Goal: Information Seeking & Learning: Check status

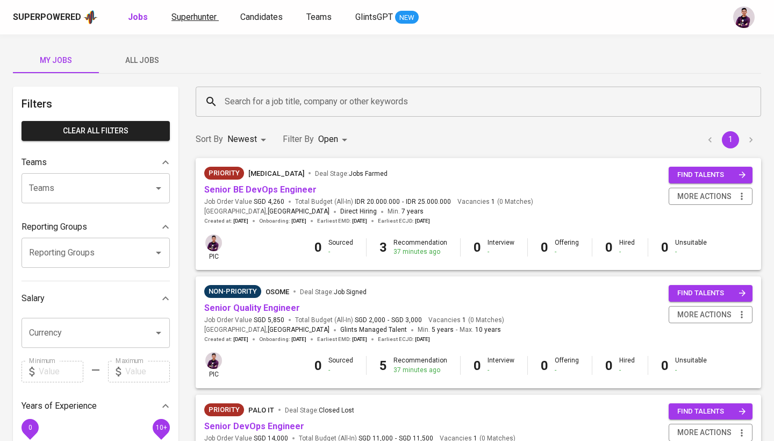
click at [213, 11] on link "Superhunter" at bounding box center [194, 17] width 47 height 13
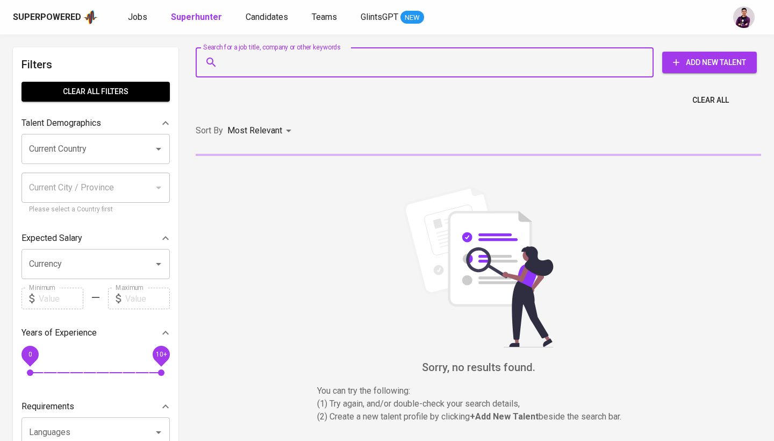
click at [267, 69] on input "Search for a job title, company or other keywords" at bounding box center [427, 62] width 411 height 20
paste input "sigit1418@gmail.com"
type input "sigit1418@gmail.com"
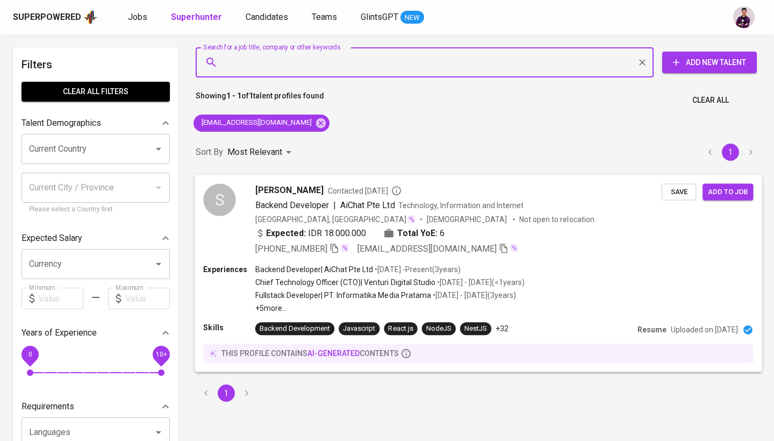
click at [231, 200] on div "S" at bounding box center [219, 199] width 32 height 32
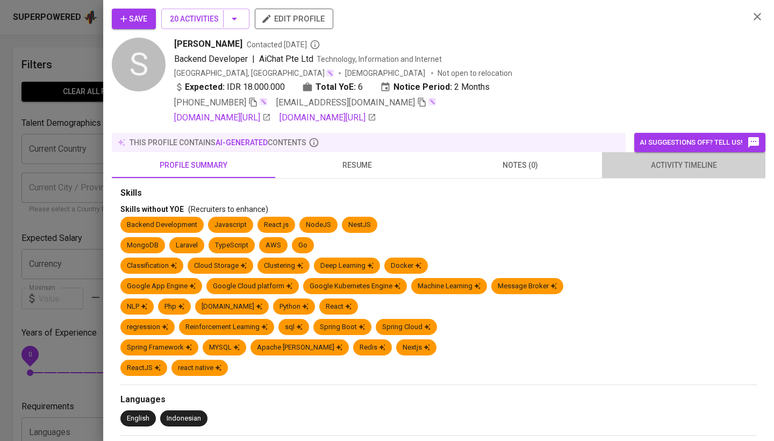
click at [657, 174] on button "activity timeline" at bounding box center [683, 165] width 163 height 26
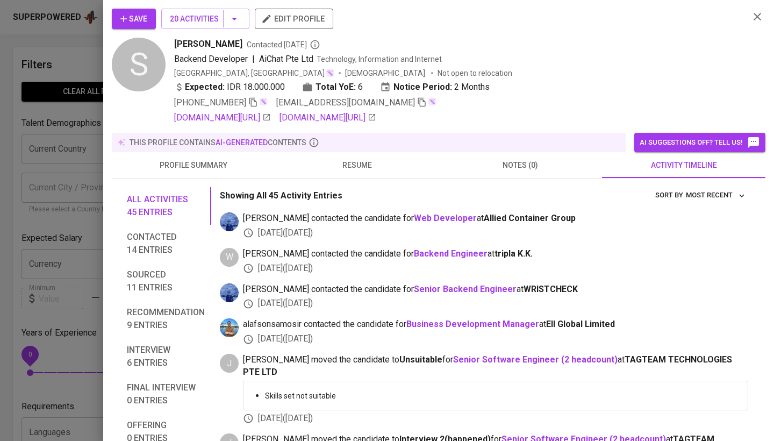
click at [162, 348] on span "Interview 6 entries" at bounding box center [166, 356] width 78 height 26
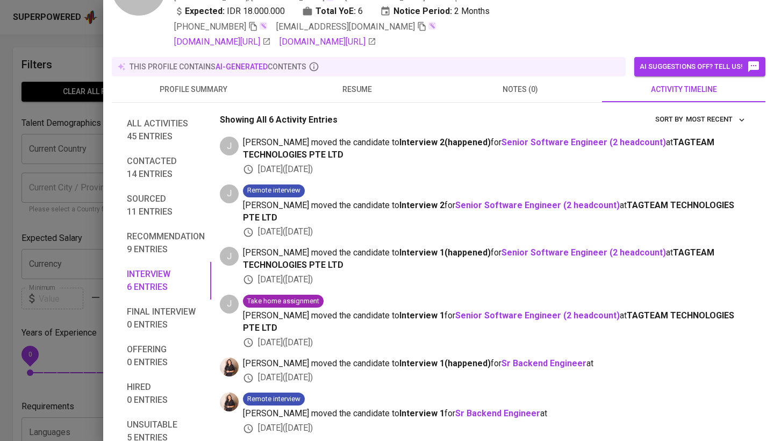
scroll to position [74, 0]
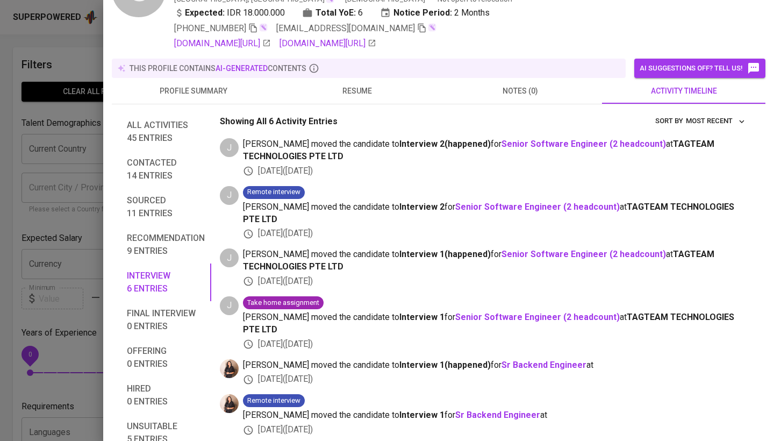
click at [157, 357] on span "Offering 0 entries" at bounding box center [166, 357] width 78 height 26
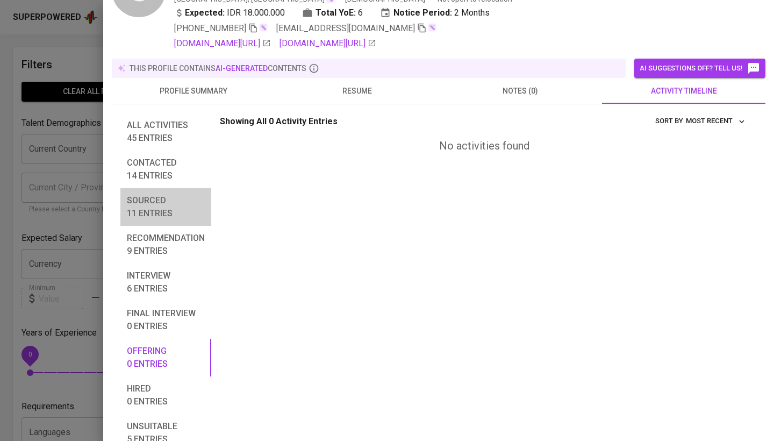
click at [161, 210] on span "Sourced 11 entries" at bounding box center [166, 207] width 78 height 26
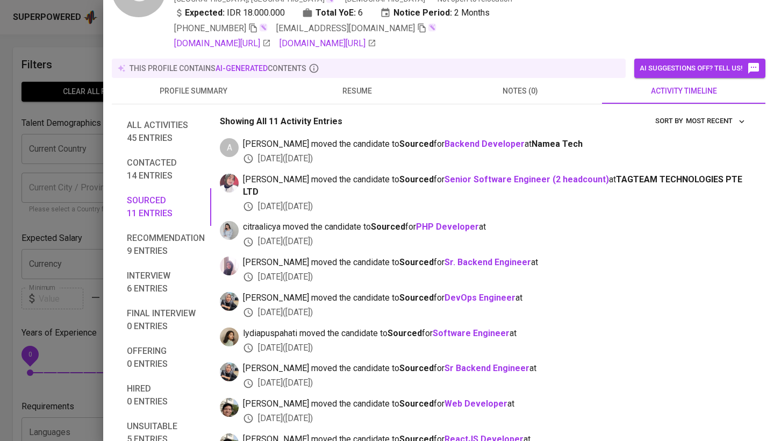
scroll to position [149, 0]
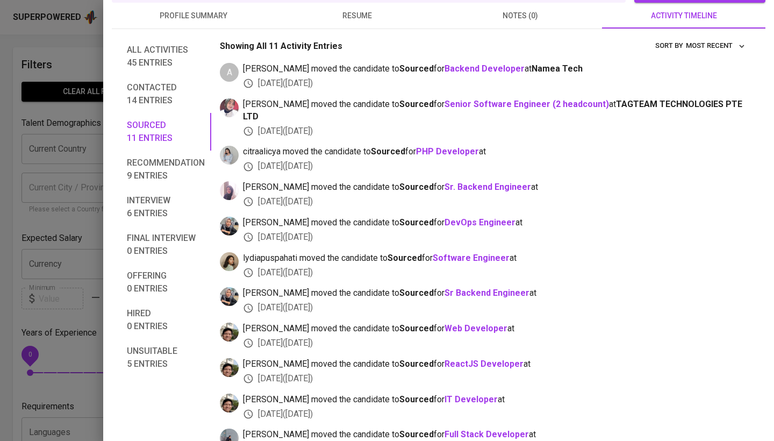
click at [188, 169] on span "Recommendation 9 entries" at bounding box center [166, 169] width 78 height 26
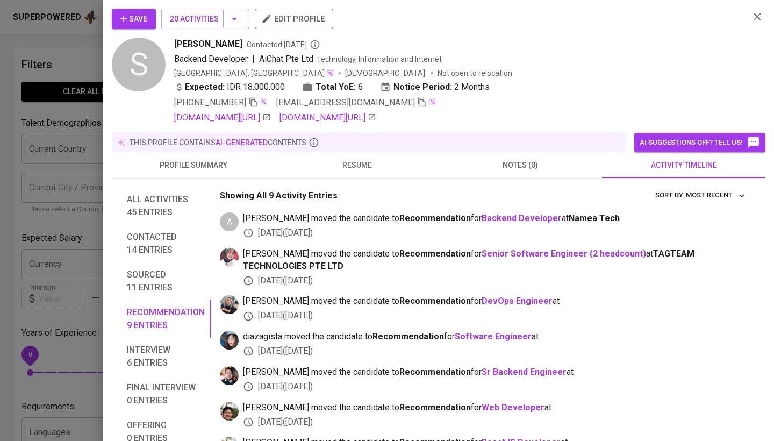
scroll to position [0, 0]
click at [756, 21] on icon "button" at bounding box center [757, 16] width 13 height 13
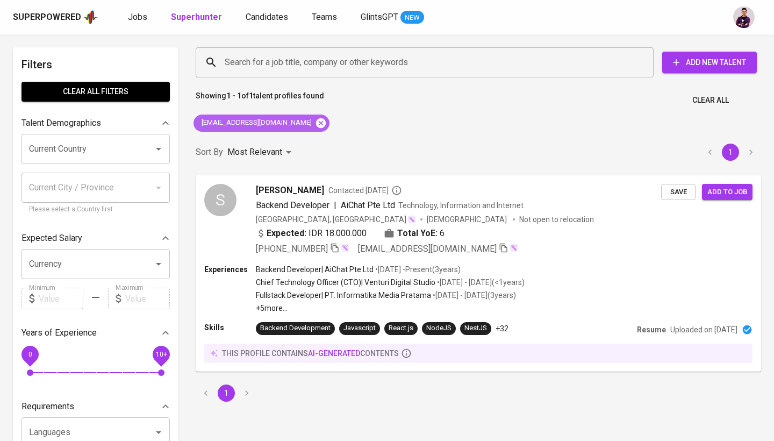
click at [315, 117] on icon at bounding box center [321, 123] width 12 height 12
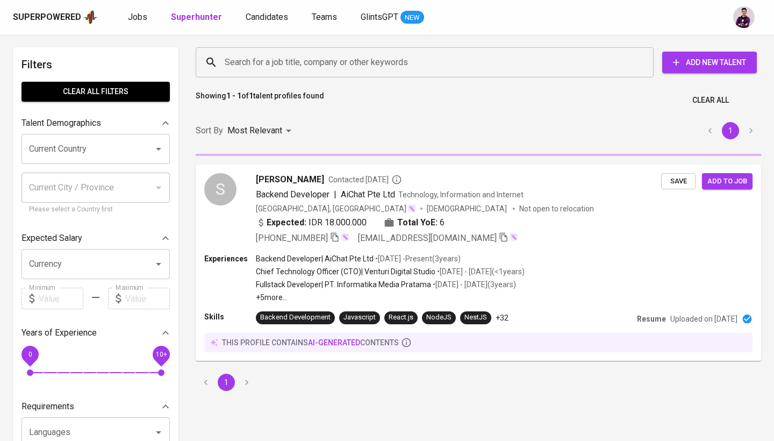
click at [261, 78] on div "Search for a job title, company or other keywords Search for a job title, compa…" at bounding box center [475, 62] width 565 height 34
click at [261, 66] on input "Search for a job title, company or other keywords" at bounding box center [427, 62] width 411 height 20
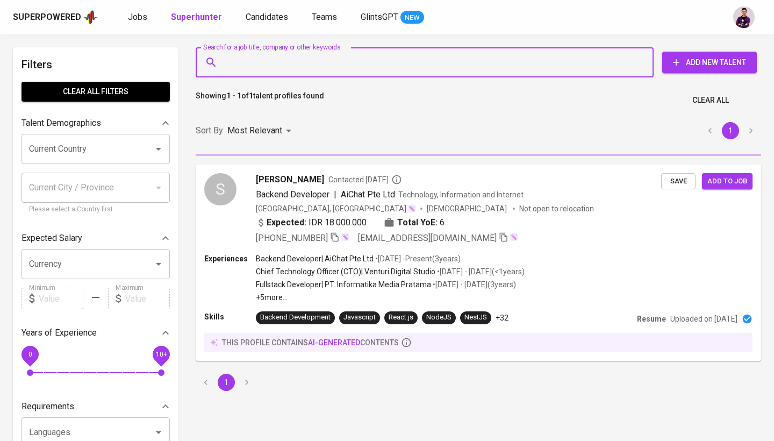
paste input "reza.rifqi@yahoo.com"
type input "reza.rifqi@yahoo.com"
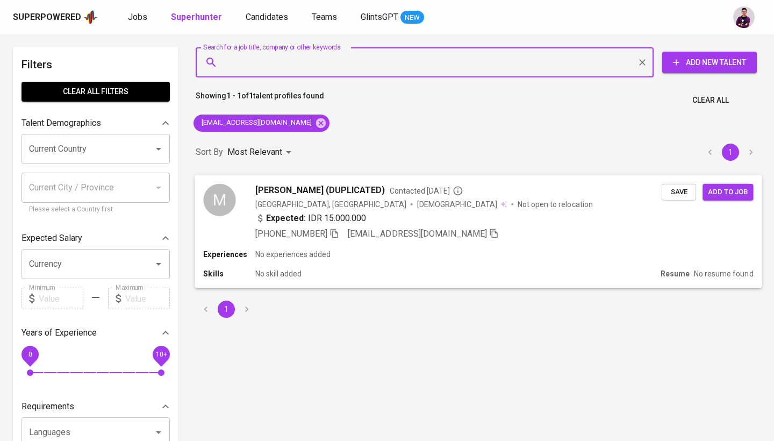
click at [221, 208] on div "M" at bounding box center [219, 199] width 32 height 32
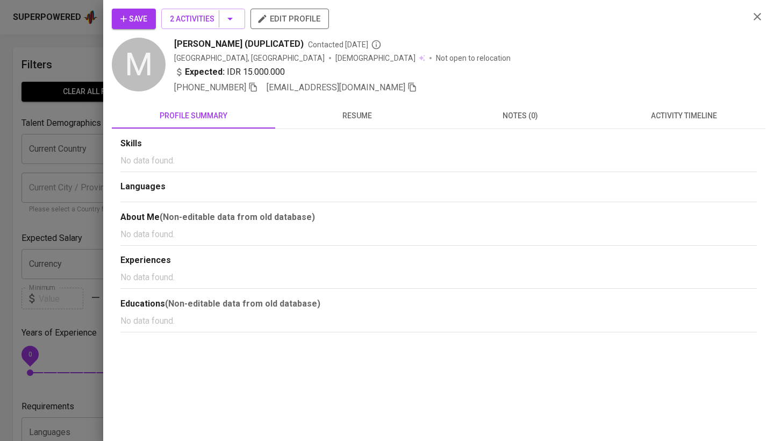
click at [667, 106] on button "activity timeline" at bounding box center [683, 116] width 163 height 26
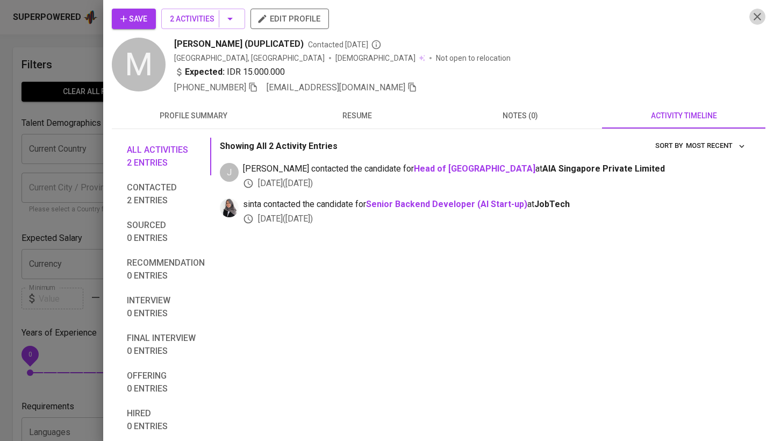
click at [758, 15] on icon "button" at bounding box center [757, 16] width 13 height 13
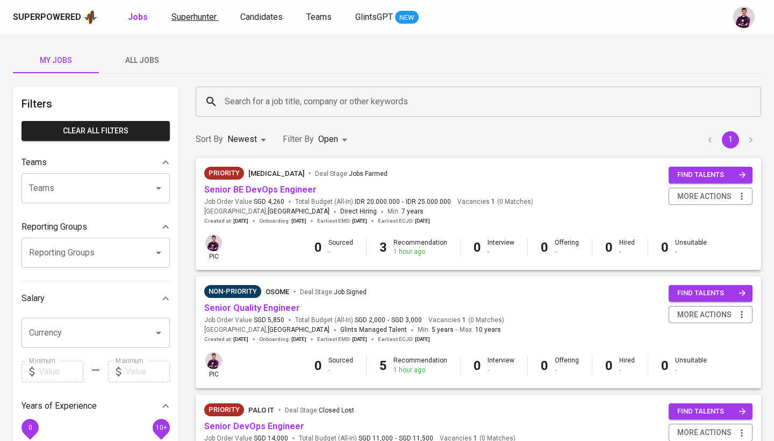
click at [206, 21] on span "Superhunter" at bounding box center [193, 17] width 45 height 10
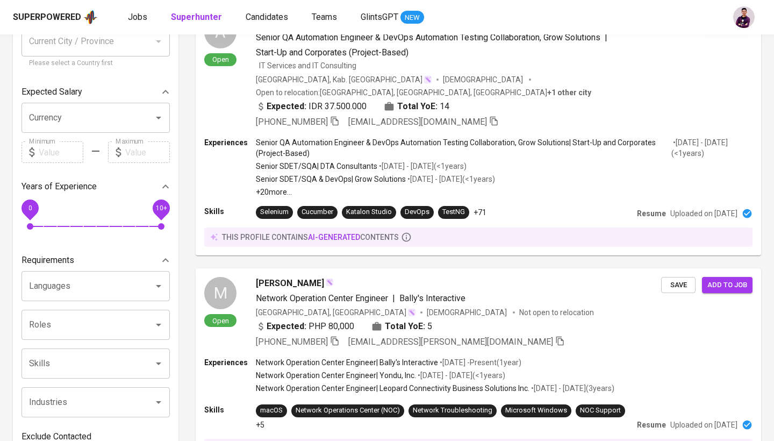
scroll to position [184, 0]
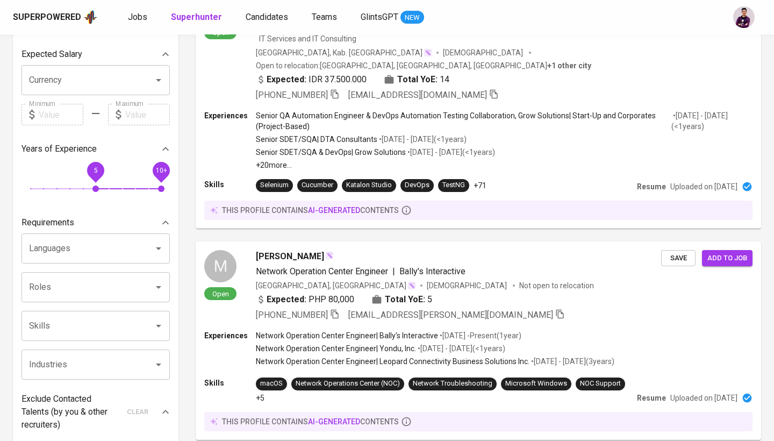
drag, startPoint x: 28, startPoint y: 183, endPoint x: 90, endPoint y: 253, distance: 93.3
click at [117, 201] on div "Filters Clear All filters Talent Demographics Current Country Current Country C…" at bounding box center [96, 307] width 166 height 886
click at [93, 251] on input "Languages" at bounding box center [80, 248] width 109 height 20
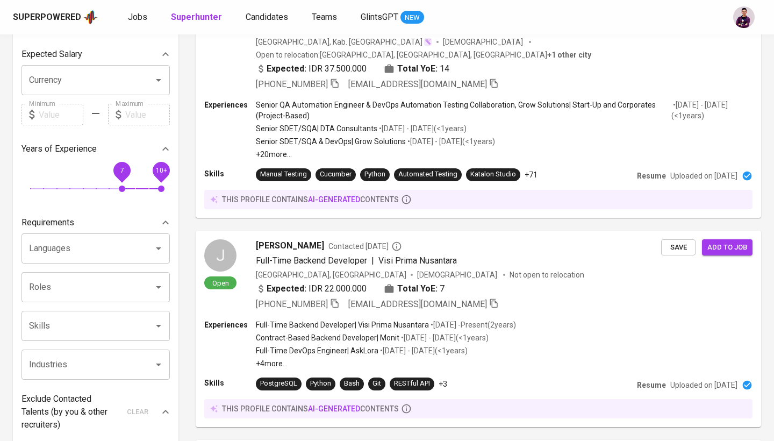
drag, startPoint x: 123, startPoint y: 189, endPoint x: 105, endPoint y: 196, distance: 19.6
click at [99, 192] on span "5" at bounding box center [95, 188] width 6 height 6
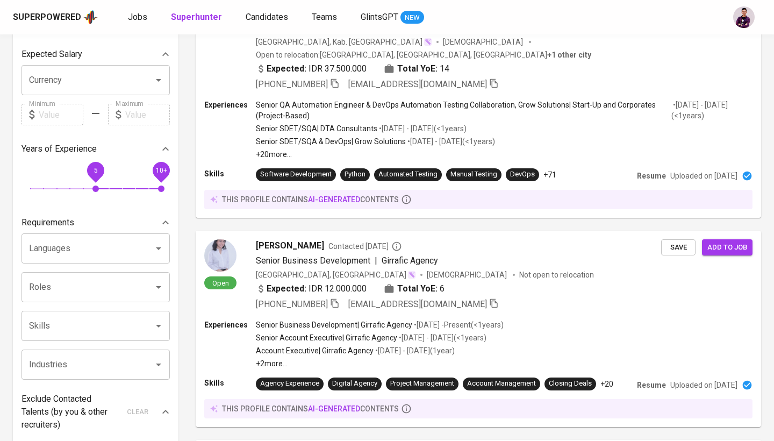
click at [95, 191] on span "5" at bounding box center [95, 188] width 6 height 6
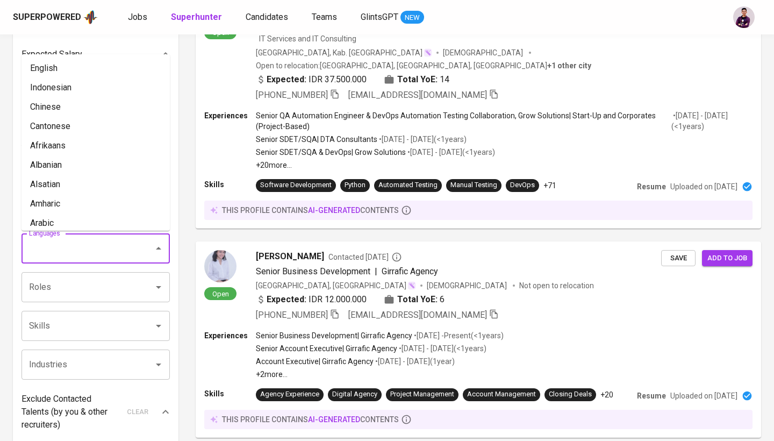
click at [72, 254] on input "Languages" at bounding box center [80, 248] width 109 height 20
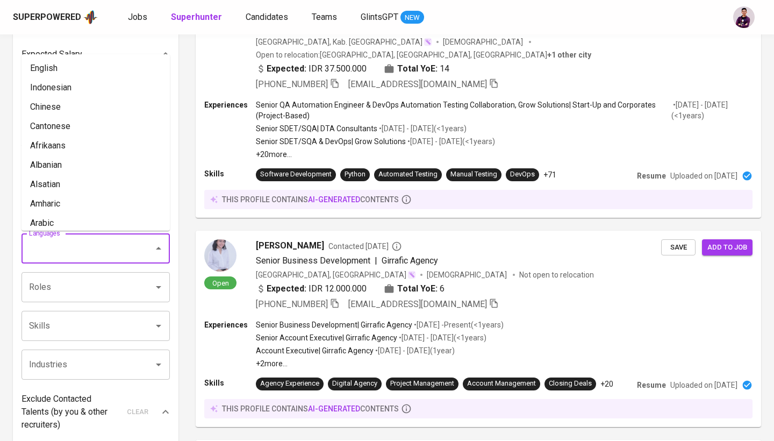
click at [85, 321] on input "Skills" at bounding box center [80, 325] width 109 height 20
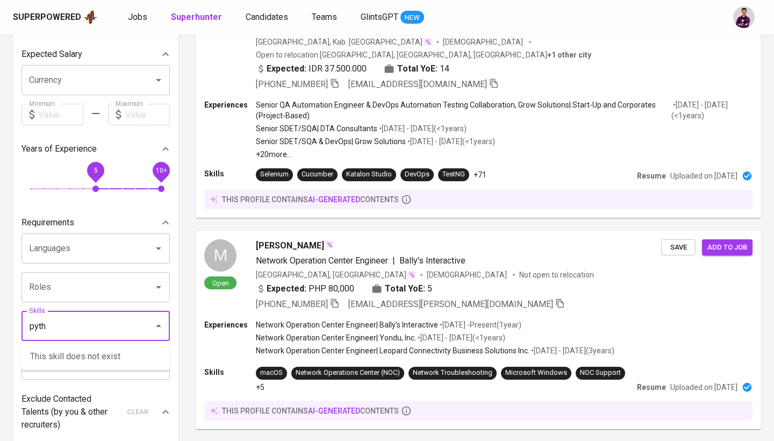
type input "pytho"
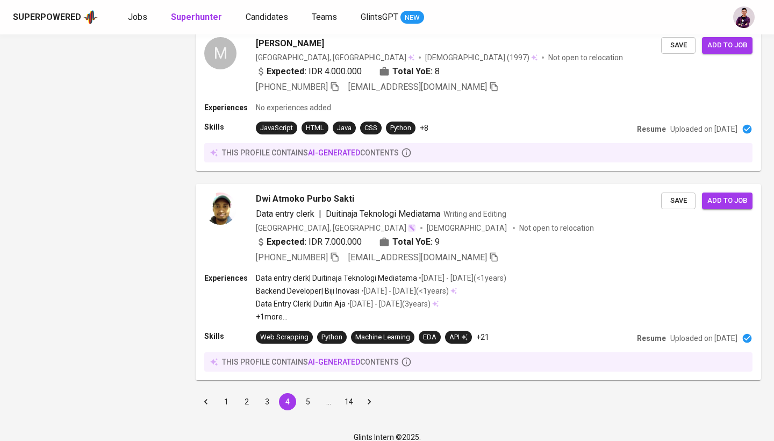
scroll to position [1824, 0]
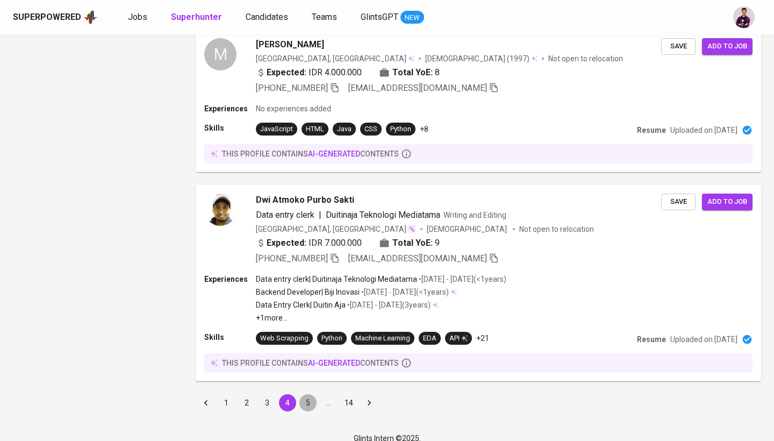
click at [306, 394] on button "5" at bounding box center [307, 402] width 17 height 17
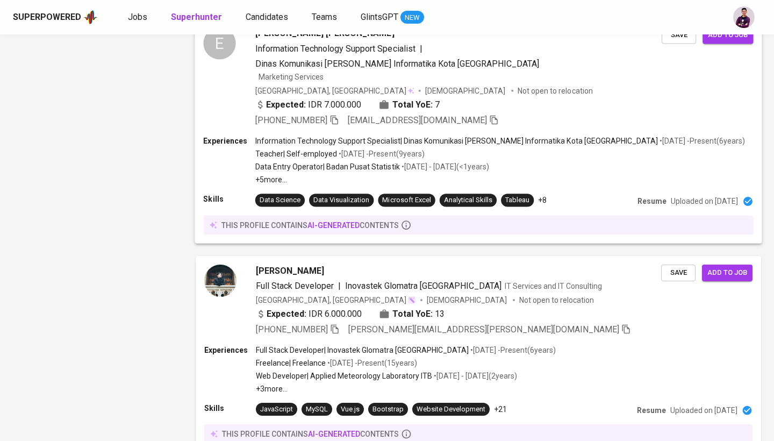
scroll to position [1027, 0]
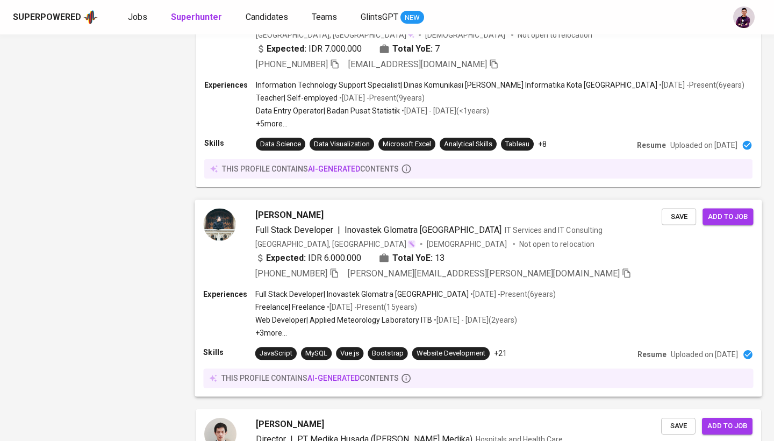
click at [218, 224] on img at bounding box center [219, 224] width 32 height 32
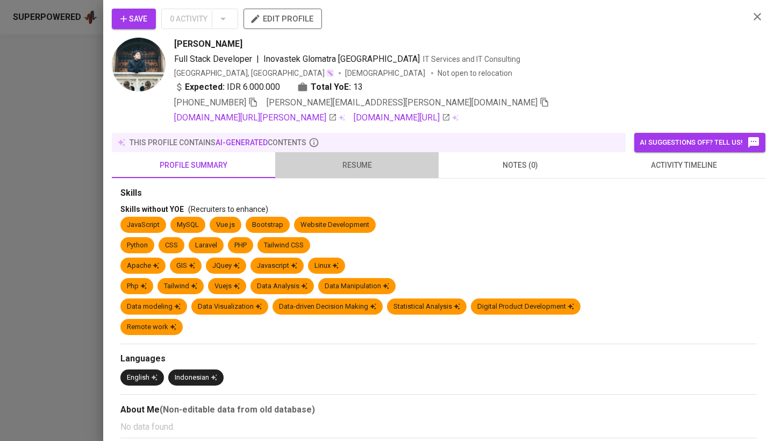
click at [347, 172] on button "resume" at bounding box center [356, 165] width 163 height 26
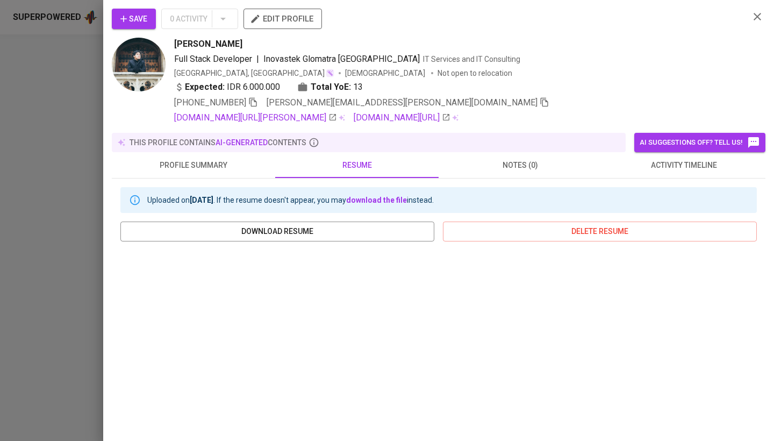
scroll to position [0, 0]
click at [752, 17] on icon "button" at bounding box center [757, 16] width 13 height 13
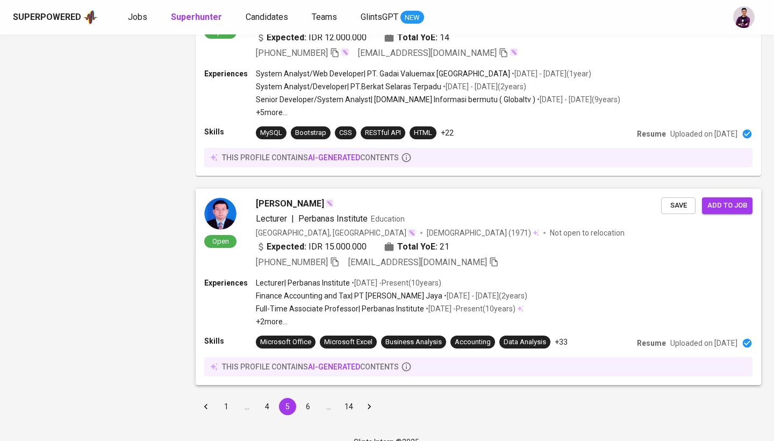
scroll to position [1874, 0]
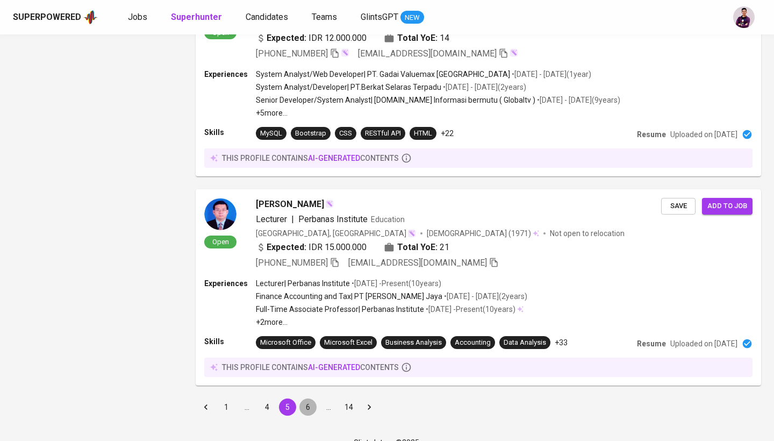
click at [305, 398] on button "6" at bounding box center [307, 406] width 17 height 17
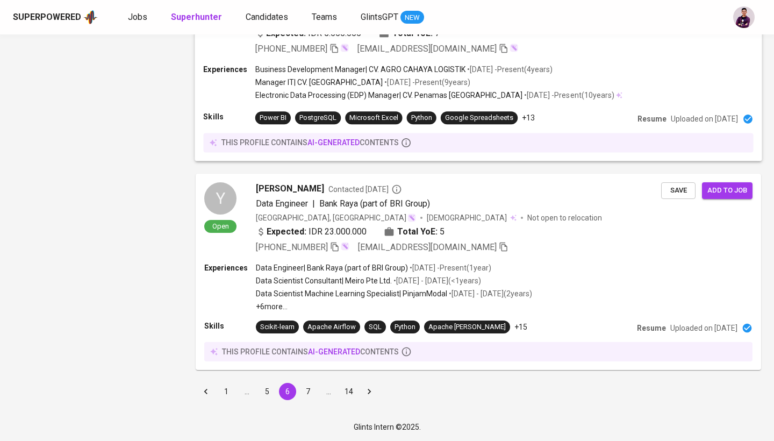
scroll to position [1852, 0]
click at [315, 383] on li "7" at bounding box center [308, 391] width 20 height 17
click at [312, 387] on button "7" at bounding box center [307, 391] width 17 height 17
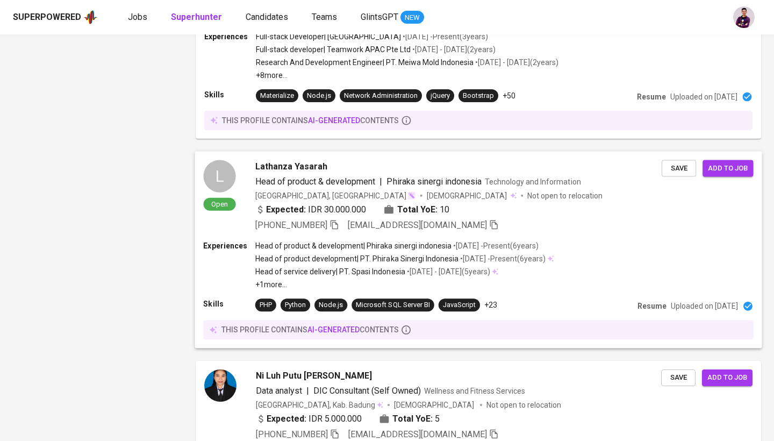
scroll to position [1479, 0]
click at [238, 178] on div "L Open Lathanza Yasarah Head of product & development | Phiraka sinergi indones…" at bounding box center [432, 195] width 458 height 71
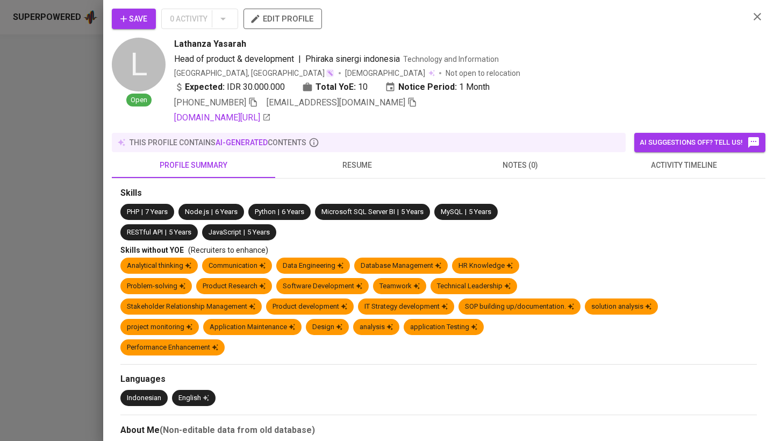
click at [344, 164] on span "resume" at bounding box center [357, 165] width 150 height 13
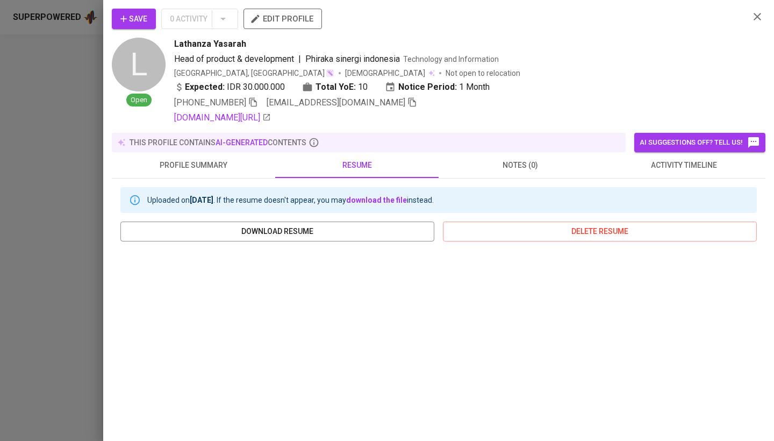
scroll to position [0, 0]
click at [752, 12] on icon "button" at bounding box center [757, 16] width 13 height 13
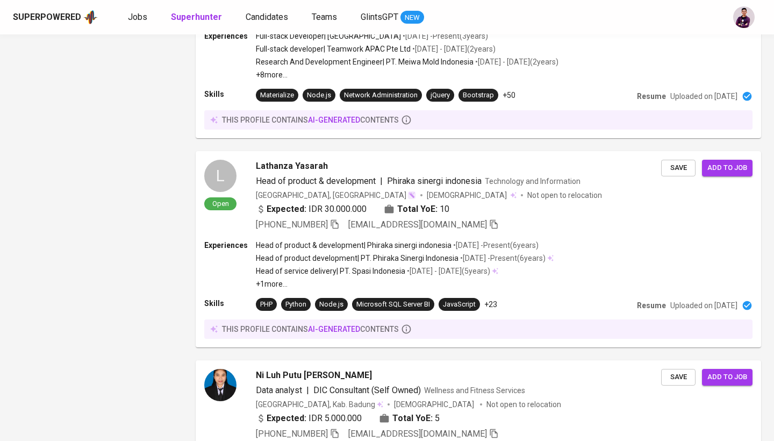
scroll to position [1460, 0]
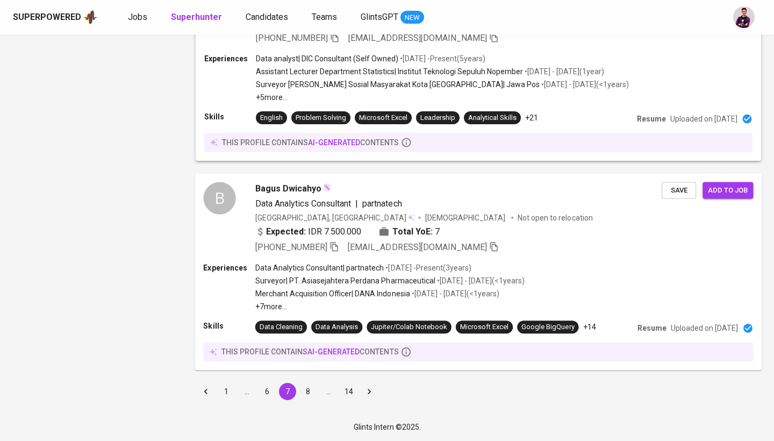
scroll to position [1874, 0]
click at [307, 389] on button "8" at bounding box center [307, 391] width 17 height 17
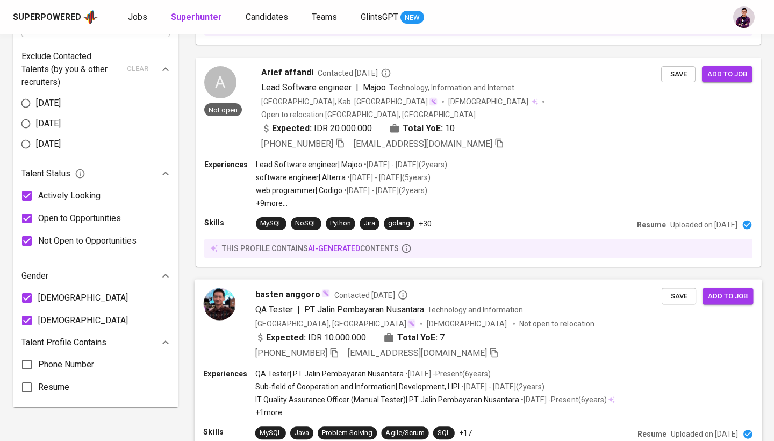
scroll to position [501, 0]
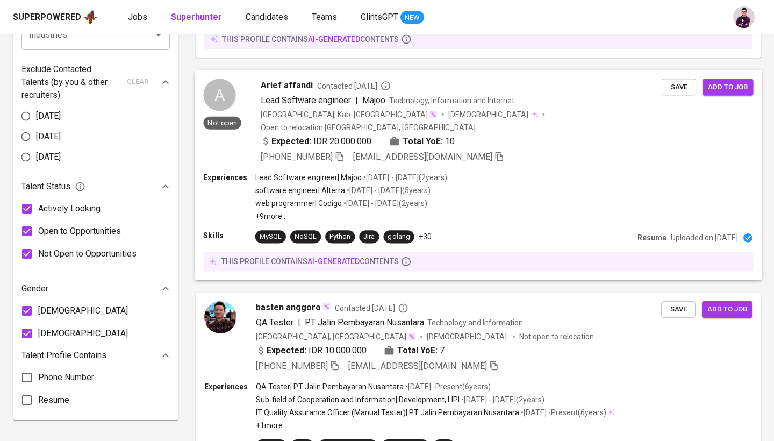
click at [240, 89] on div "A Not open" at bounding box center [222, 104] width 38 height 52
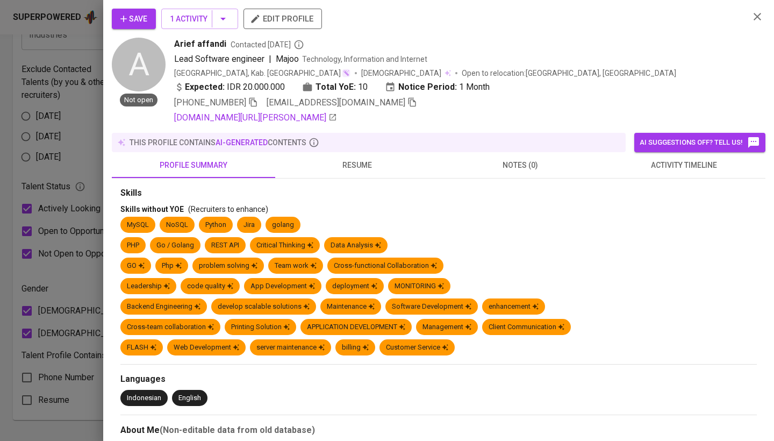
scroll to position [27, 0]
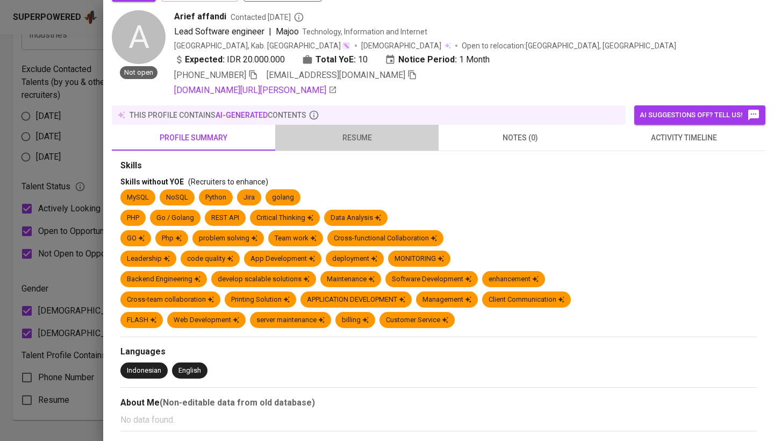
click at [357, 147] on button "resume" at bounding box center [356, 138] width 163 height 26
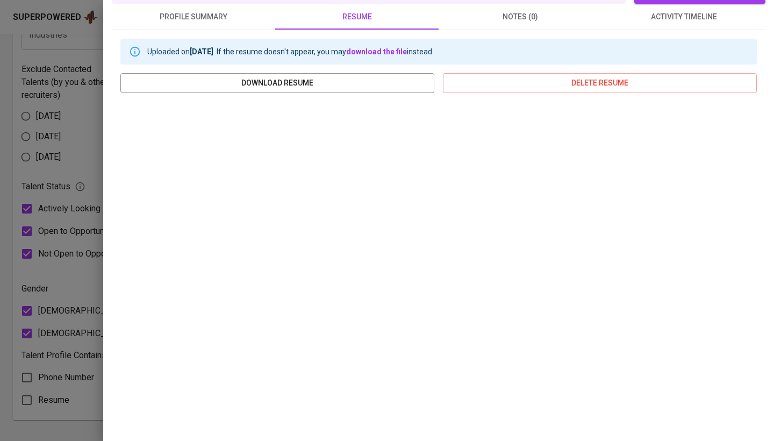
scroll to position [0, 0]
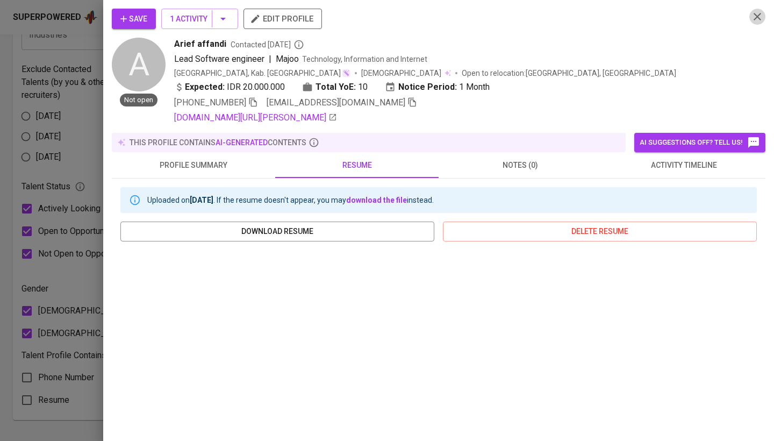
click at [758, 16] on icon "button" at bounding box center [757, 17] width 8 height 8
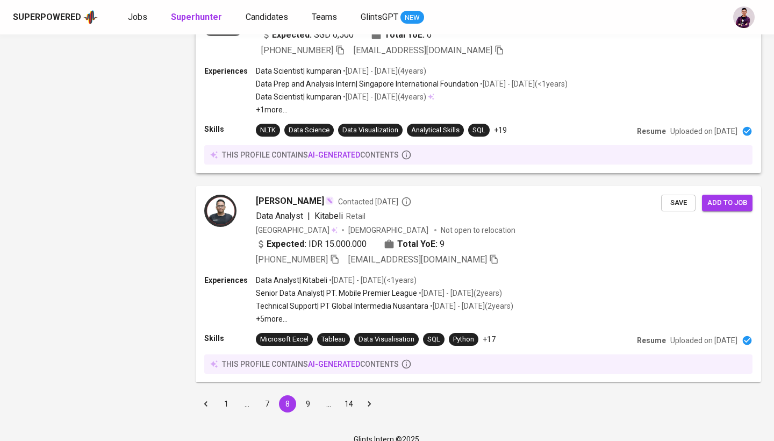
scroll to position [1861, 0]
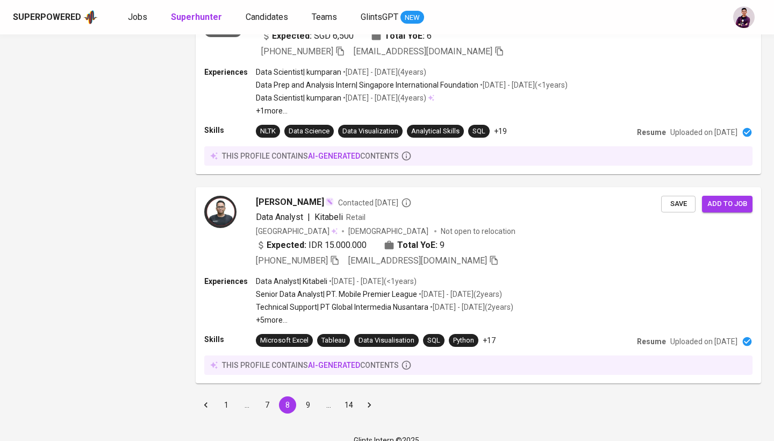
click at [305, 396] on button "9" at bounding box center [307, 404] width 17 height 17
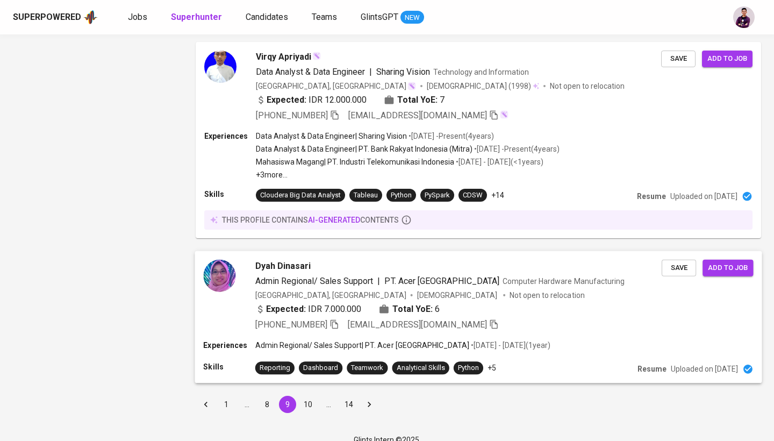
scroll to position [1642, 0]
click at [306, 396] on button "10" at bounding box center [307, 404] width 17 height 17
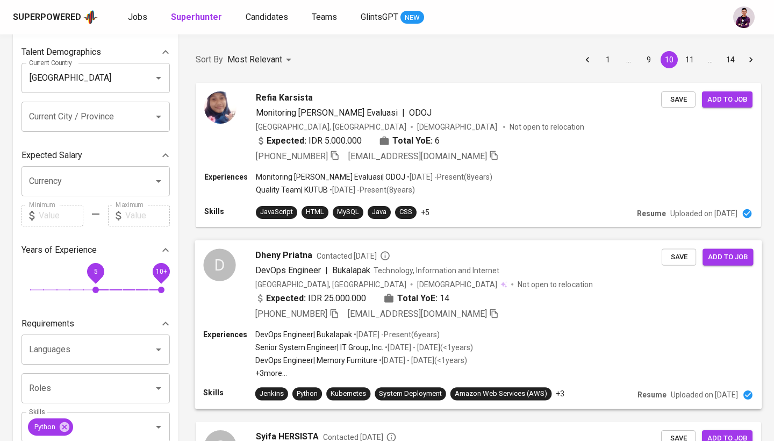
scroll to position [127, 0]
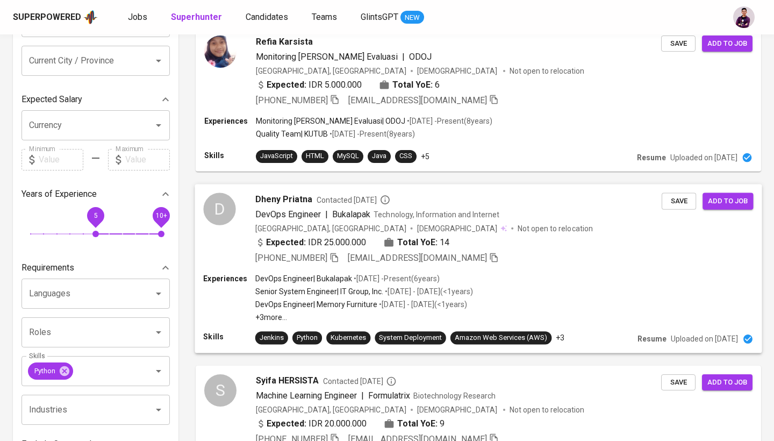
click at [226, 203] on div "D" at bounding box center [219, 208] width 32 height 32
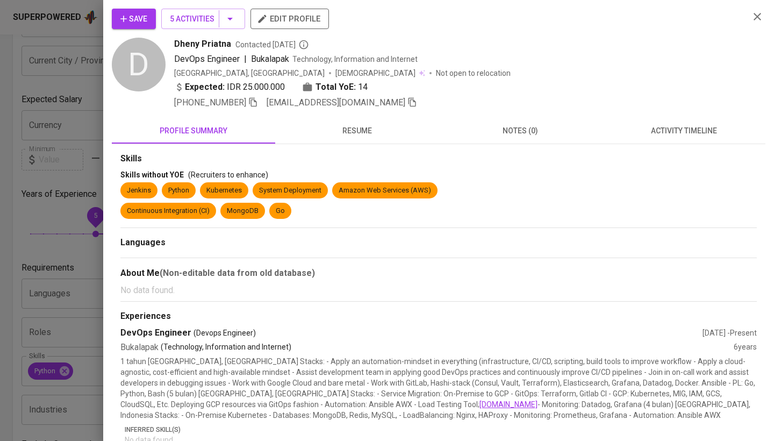
click at [363, 126] on span "resume" at bounding box center [357, 130] width 150 height 13
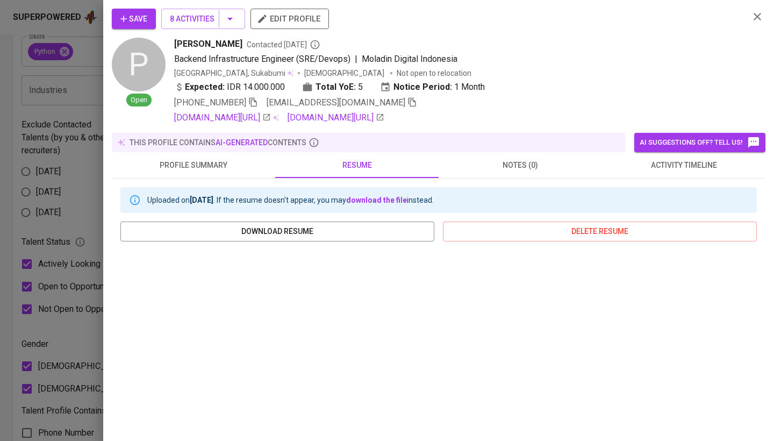
click at [759, 16] on icon "button" at bounding box center [757, 16] width 13 height 13
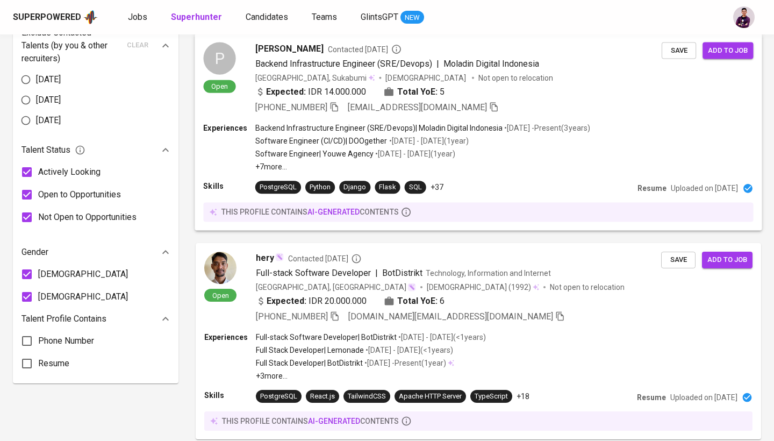
scroll to position [538, 0]
click at [229, 273] on img at bounding box center [219, 267] width 32 height 32
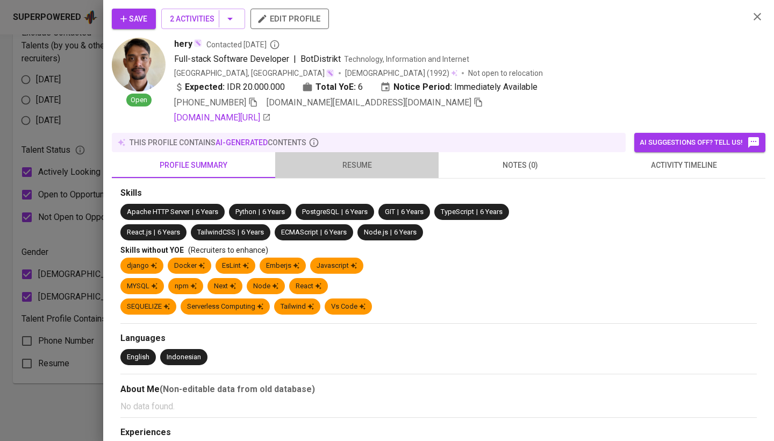
click at [349, 163] on span "resume" at bounding box center [357, 165] width 150 height 13
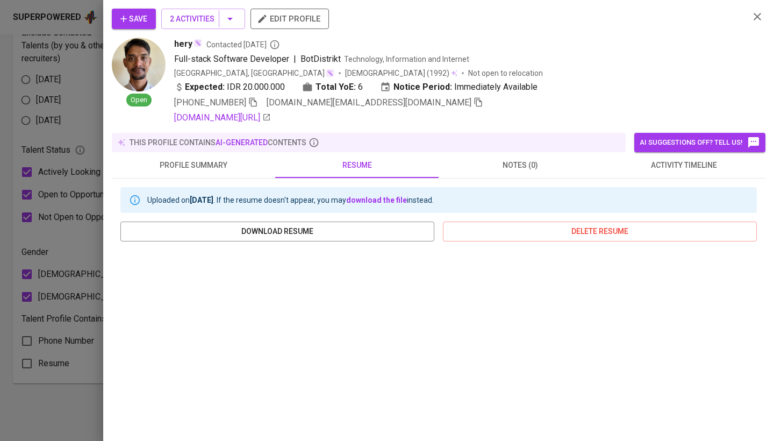
scroll to position [0, 0]
click at [760, 7] on div "Save 2 Activities edit profile Open hery Contacted [DATE] Full-stack Software D…" at bounding box center [438, 220] width 671 height 441
click at [761, 23] on button "button" at bounding box center [757, 17] width 16 height 16
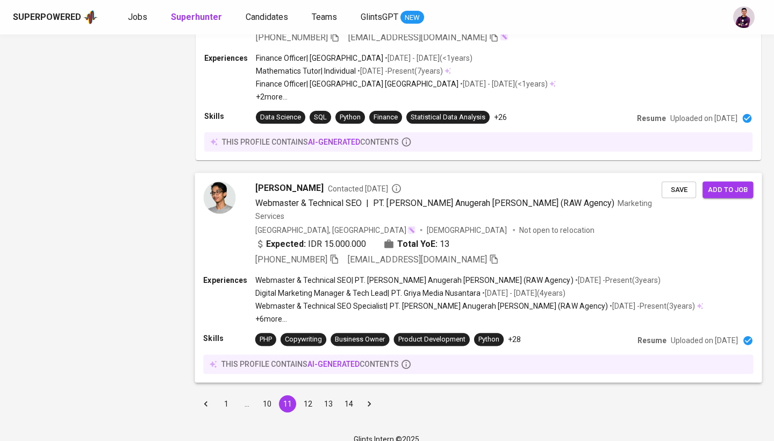
scroll to position [1863, 0]
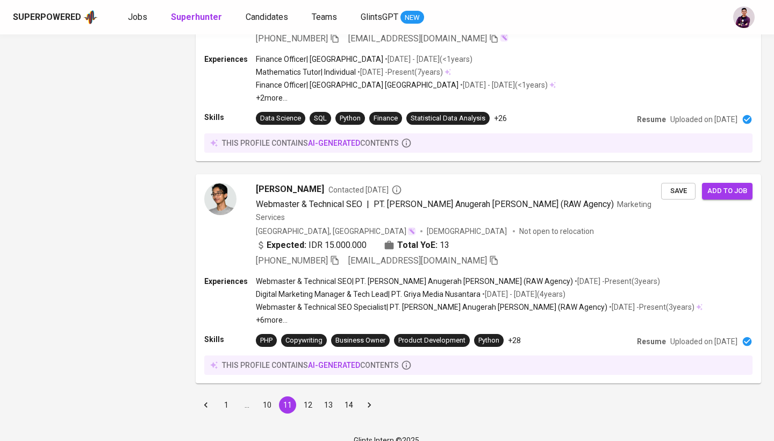
click at [307, 396] on button "12" at bounding box center [307, 404] width 17 height 17
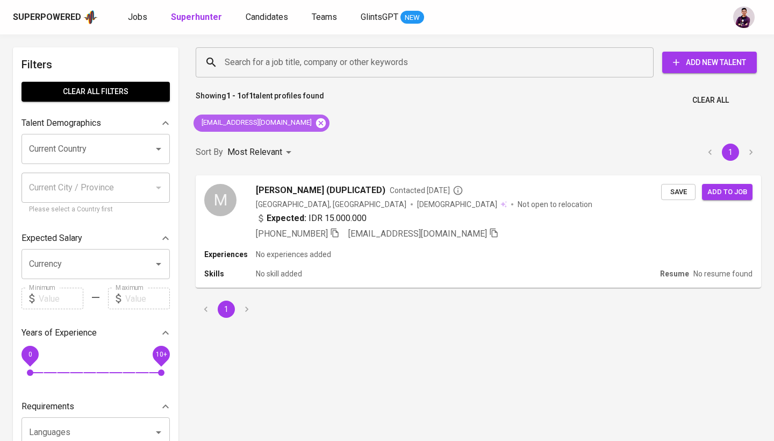
click at [316, 122] on icon at bounding box center [321, 123] width 10 height 10
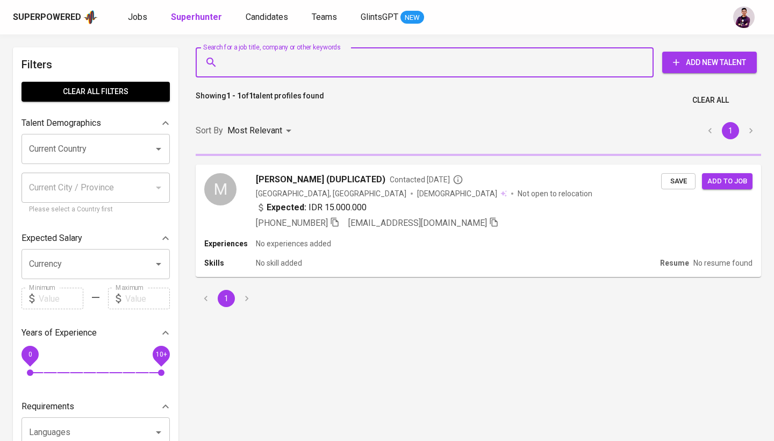
click at [308, 60] on input "Search for a job title, company or other keywords" at bounding box center [427, 62] width 411 height 20
paste input "aditya.lukman@gmail.com"
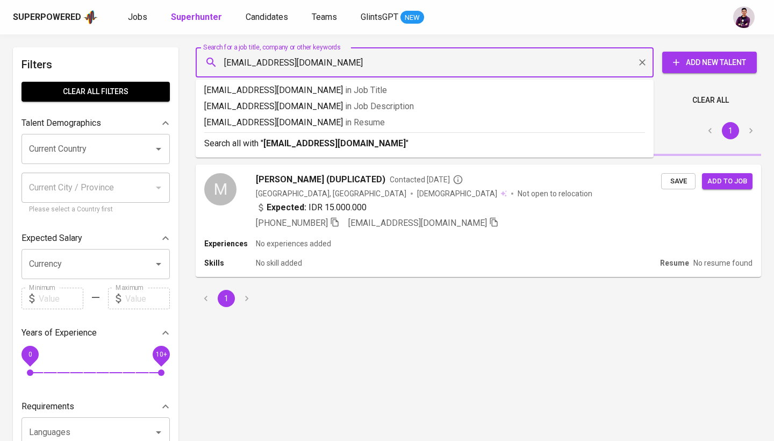
type input "aditya.lukman@gmail.com"
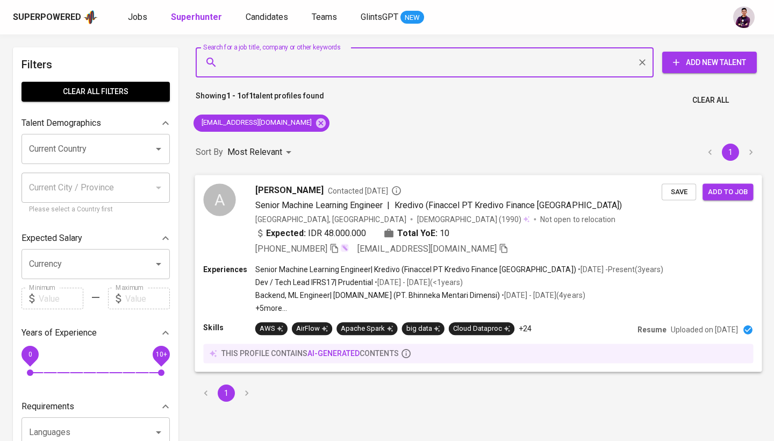
click at [238, 193] on div "A Aditya Lukman Afandi Contacted 1 year ago Senior Machine Learning Engineer | …" at bounding box center [432, 218] width 458 height 71
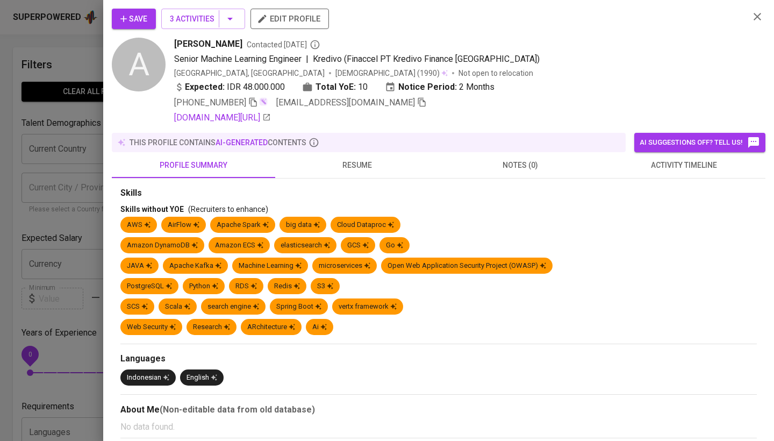
click at [664, 162] on span "activity timeline" at bounding box center [683, 165] width 150 height 13
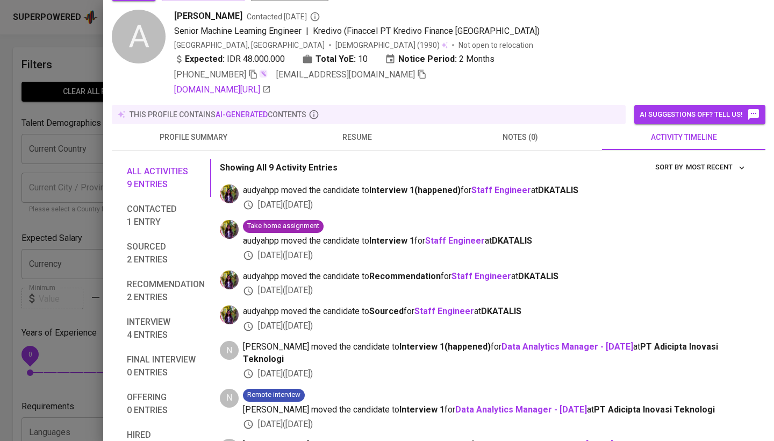
scroll to position [111, 0]
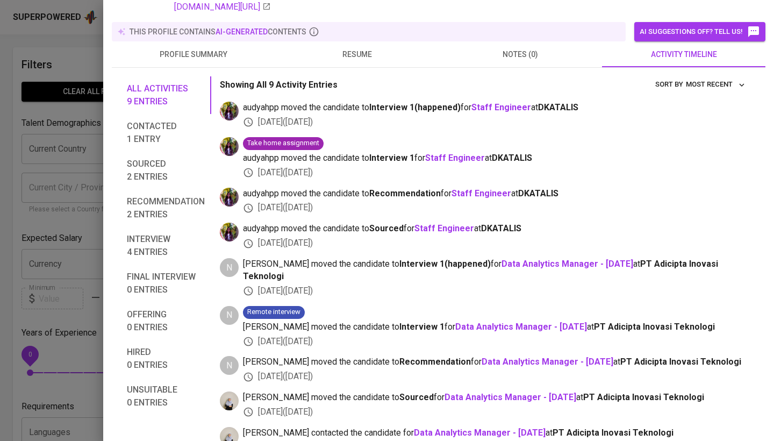
click at [163, 238] on span "Interview 4 entries" at bounding box center [166, 246] width 78 height 26
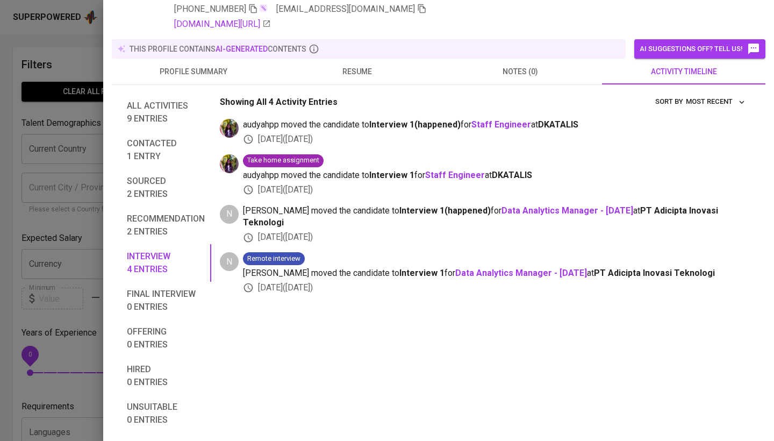
click at [163, 212] on span "Recommendation 2 entries" at bounding box center [166, 225] width 78 height 26
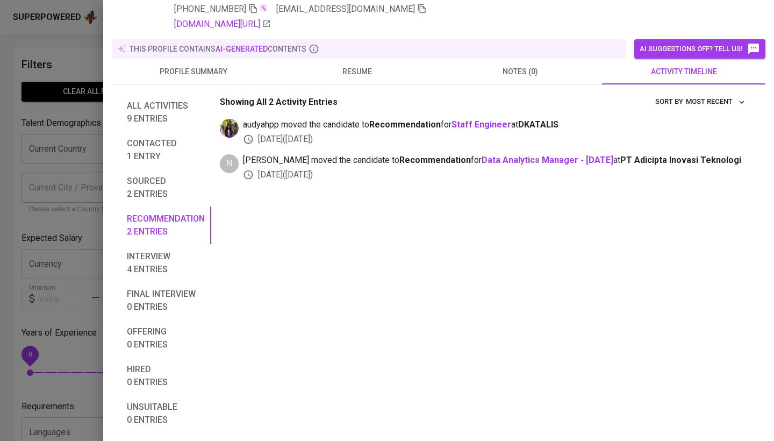
click at [167, 169] on button "Sourced 2 entries" at bounding box center [165, 188] width 91 height 38
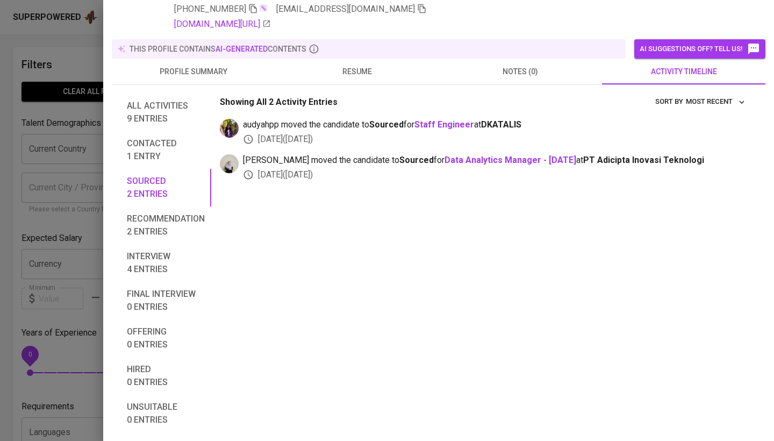
click at [172, 137] on span "Contacted 1 entry" at bounding box center [166, 150] width 78 height 26
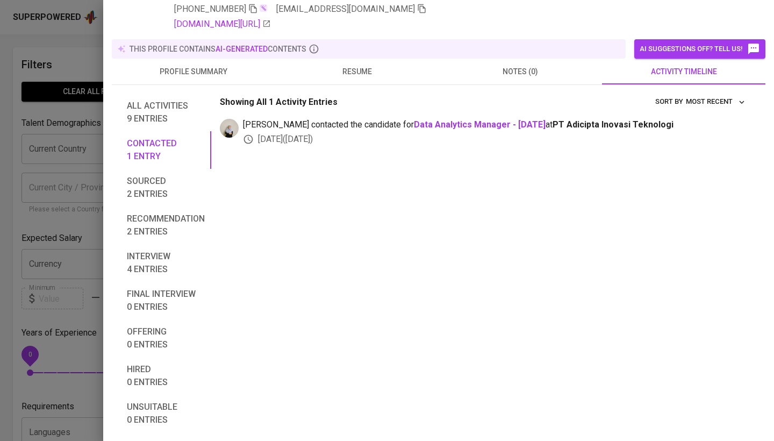
click at [177, 99] on span "All activities 9 entries" at bounding box center [166, 112] width 78 height 26
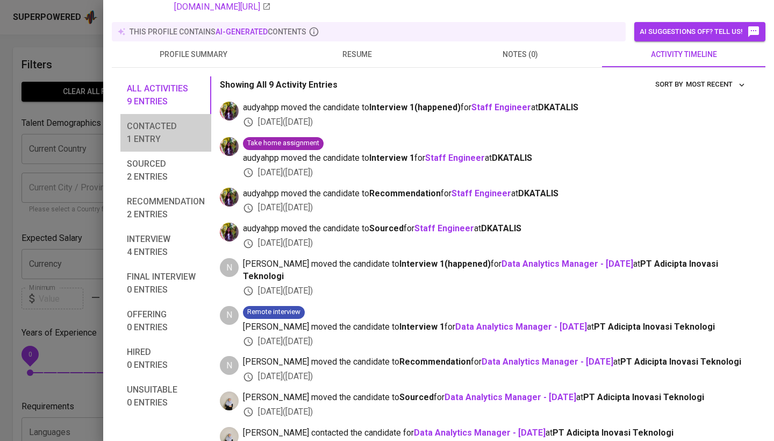
click at [173, 132] on span "Contacted 1 entry" at bounding box center [166, 133] width 78 height 26
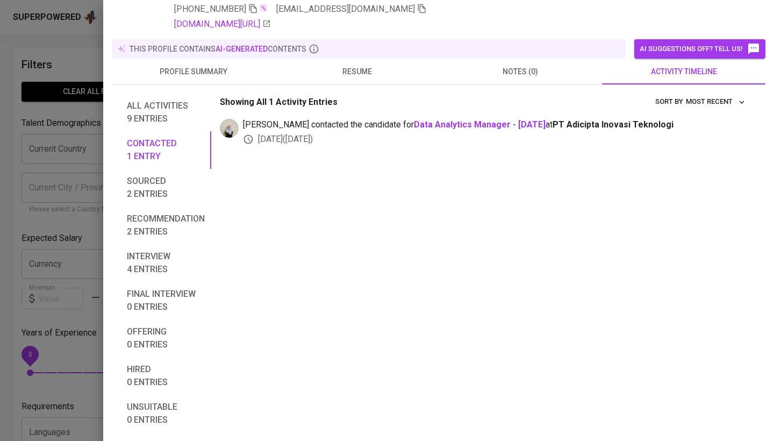
click at [173, 175] on span "Sourced 2 entries" at bounding box center [166, 188] width 78 height 26
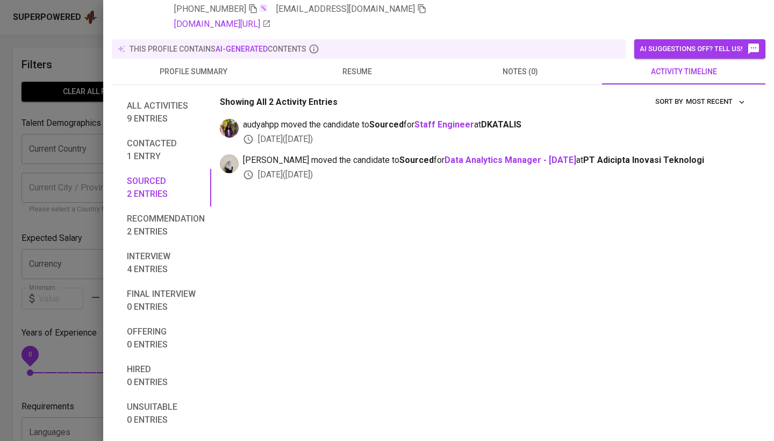
click at [177, 212] on span "Recommendation 2 entries" at bounding box center [166, 225] width 78 height 26
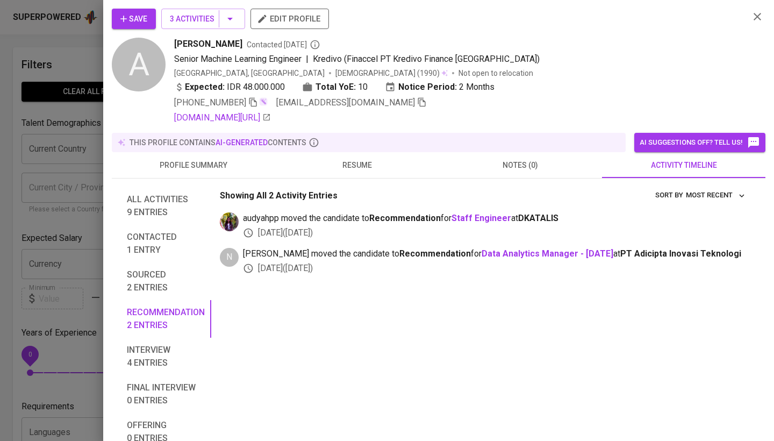
scroll to position [0, 0]
click at [754, 18] on icon "button" at bounding box center [757, 16] width 13 height 13
